Goal: Transaction & Acquisition: Purchase product/service

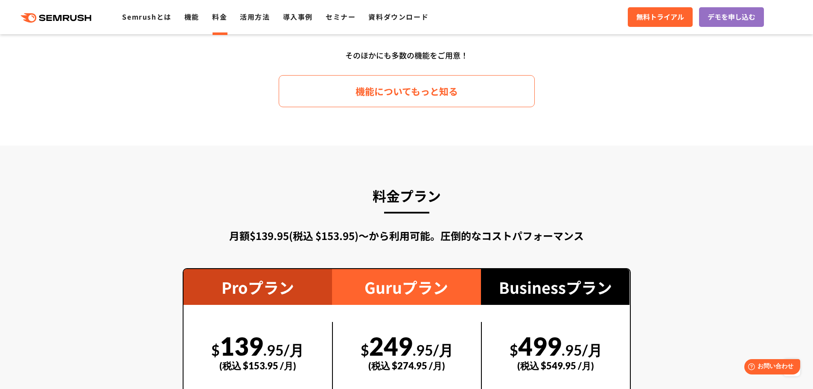
click at [218, 18] on link "料金" at bounding box center [219, 17] width 15 height 10
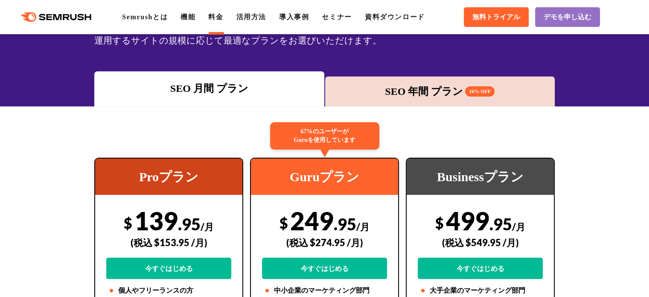
scroll to position [43, 0]
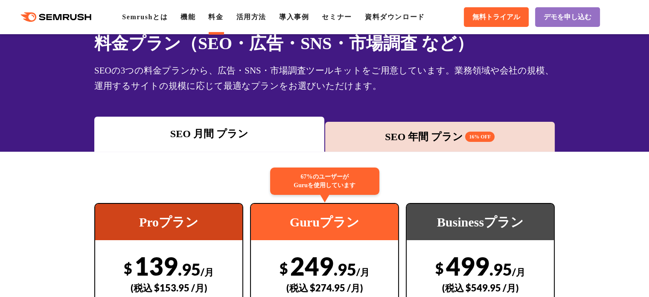
click at [408, 131] on div "SEO 年間 プラン 16% OFF" at bounding box center [439, 136] width 221 height 15
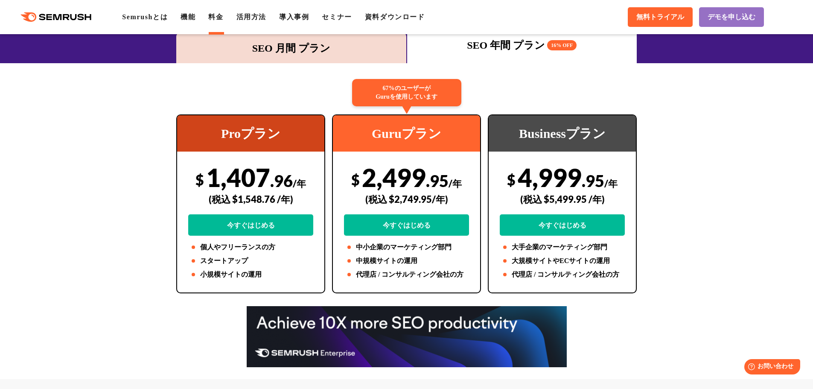
scroll to position [82, 0]
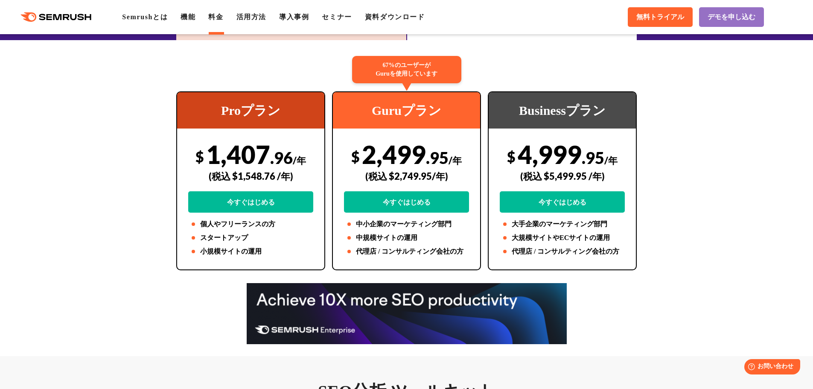
scroll to position [167, 0]
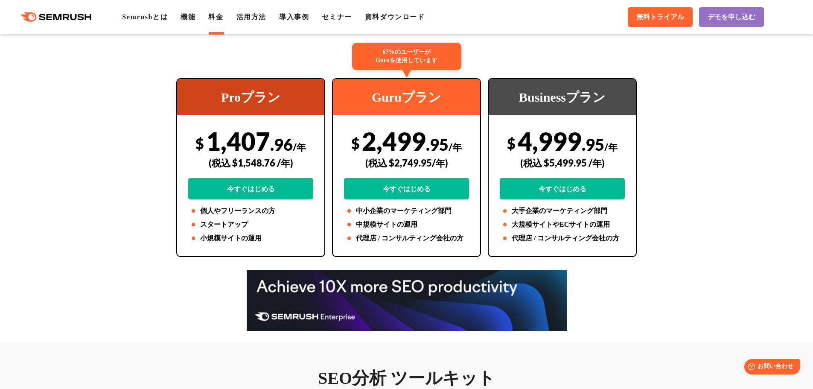
click at [737, 304] on div at bounding box center [406, 300] width 813 height 61
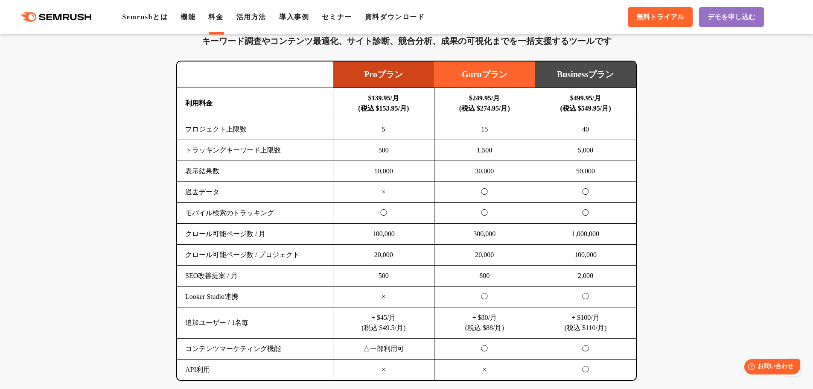
scroll to position [551, 0]
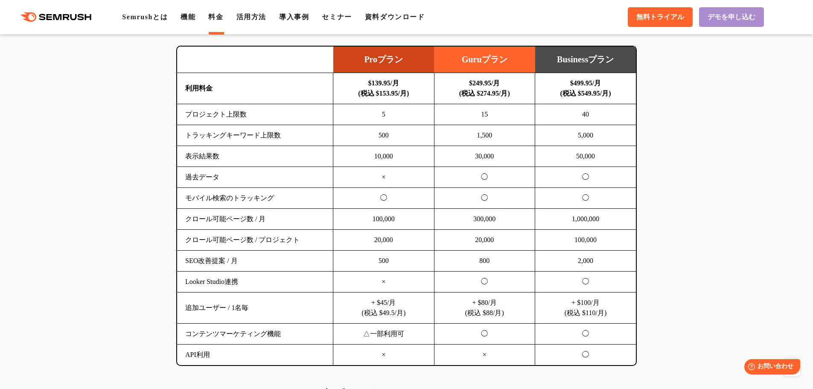
drag, startPoint x: 717, startPoint y: 70, endPoint x: 706, endPoint y: 23, distance: 48.0
